Goal: Task Accomplishment & Management: Complete application form

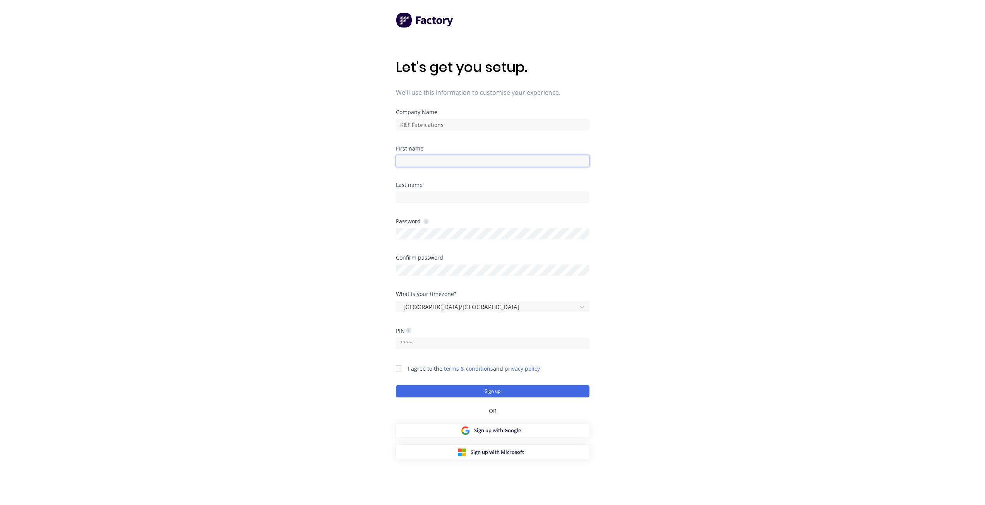
click at [441, 162] on input at bounding box center [492, 161] width 193 height 12
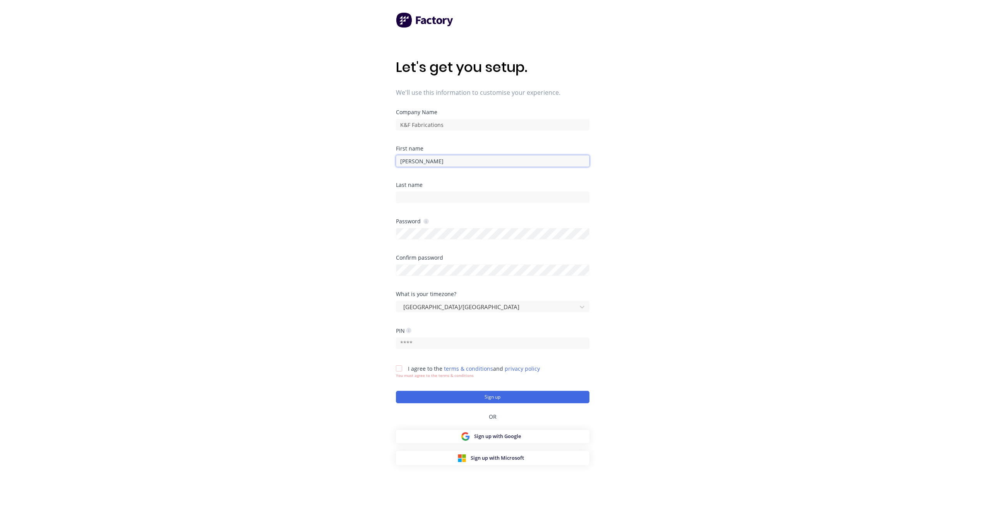
type input "Tim"
type input "Minett"
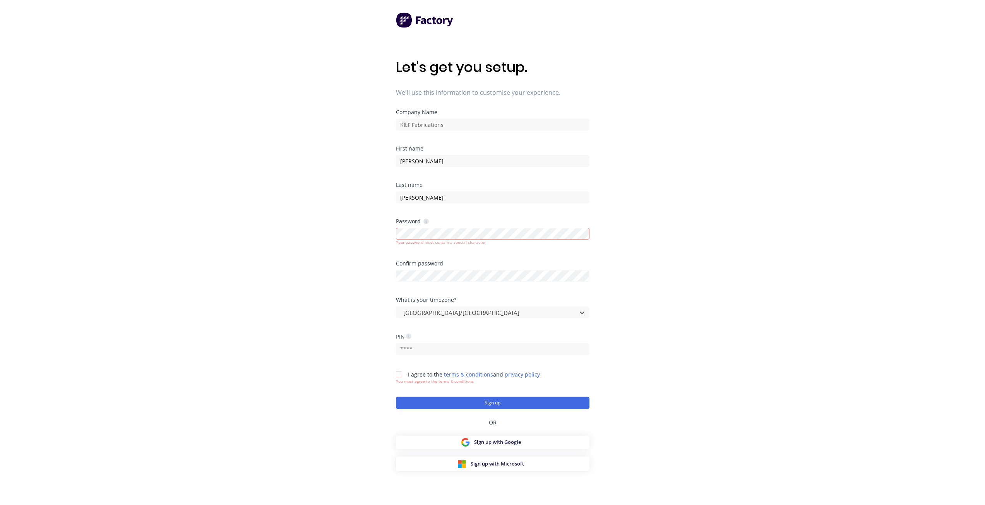
click at [423, 221] on icon at bounding box center [425, 221] width 5 height 5
click at [388, 234] on div "Let's get you setup. We'll use this information to customise your experience. C…" at bounding box center [492, 268] width 985 height 536
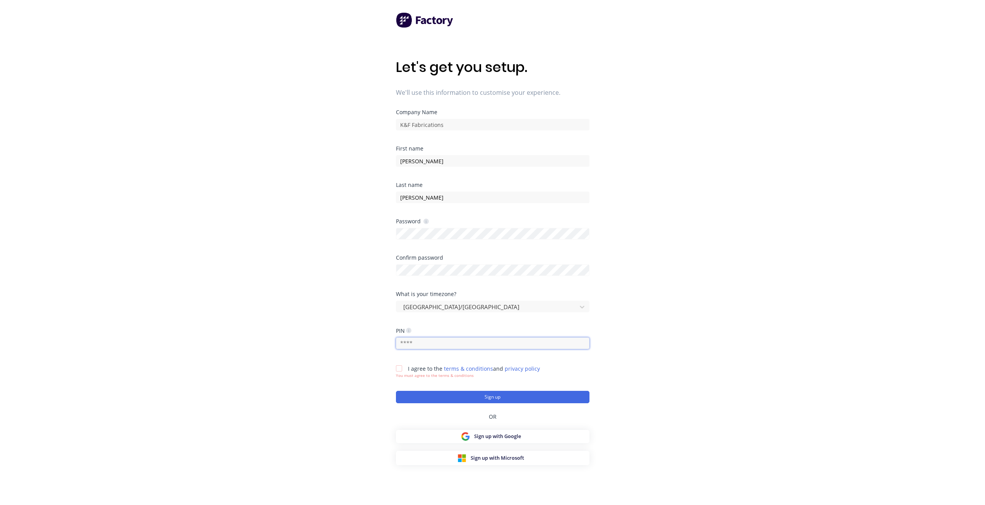
click at [456, 345] on input "text" at bounding box center [492, 343] width 193 height 12
type input "2804"
click at [398, 369] on div at bounding box center [398, 368] width 15 height 15
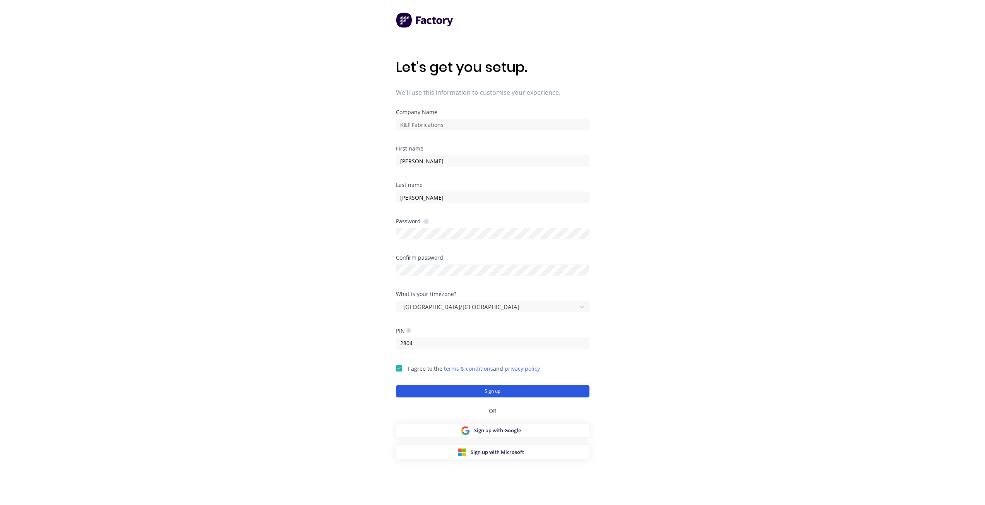
click at [441, 386] on button "Sign up" at bounding box center [492, 391] width 193 height 12
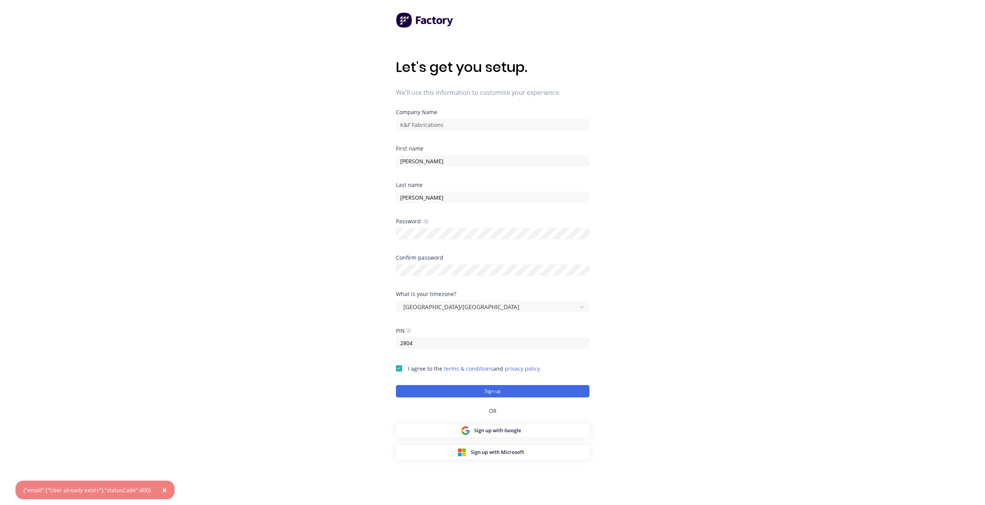
click at [162, 493] on span "×" at bounding box center [164, 489] width 5 height 11
drag, startPoint x: 229, startPoint y: 334, endPoint x: 188, endPoint y: 257, distance: 87.2
click at [229, 332] on div "Let's get you setup. We'll use this information to customise your experience. C…" at bounding box center [492, 268] width 985 height 536
